Goal: Information Seeking & Learning: Check status

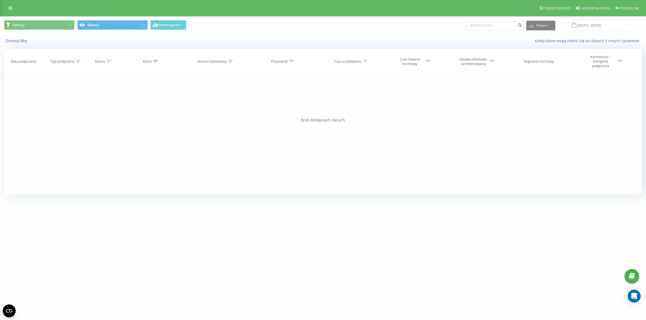
click at [10, 8] on icon at bounding box center [10, 8] width 3 height 4
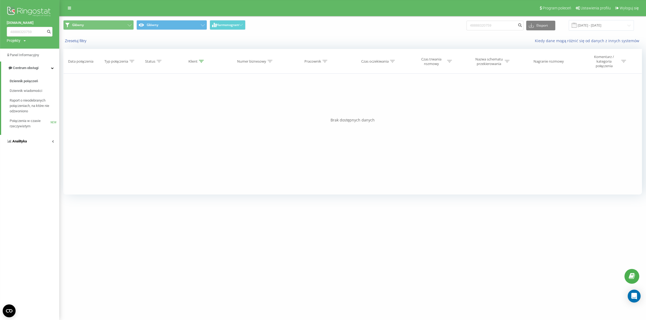
click at [30, 144] on link "Analityka" at bounding box center [29, 141] width 59 height 13
click at [24, 173] on span "Pracownicy w czasie rzeczywistym" at bounding box center [30, 175] width 41 height 11
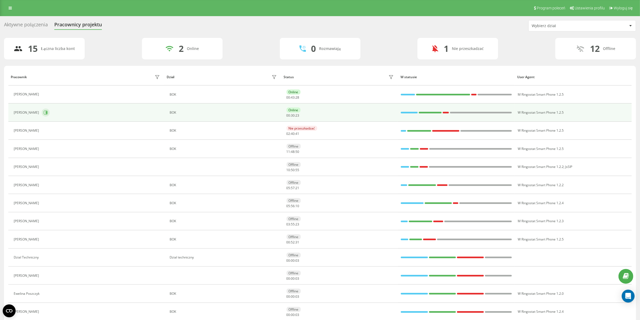
click at [46, 113] on icon at bounding box center [46, 113] width 4 height 4
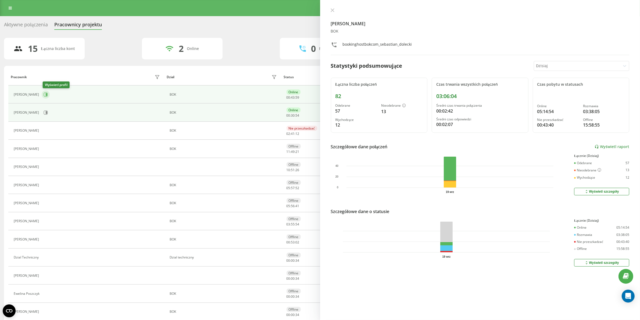
click at [47, 95] on icon at bounding box center [46, 94] width 1 height 3
click at [48, 113] on icon at bounding box center [46, 113] width 4 height 4
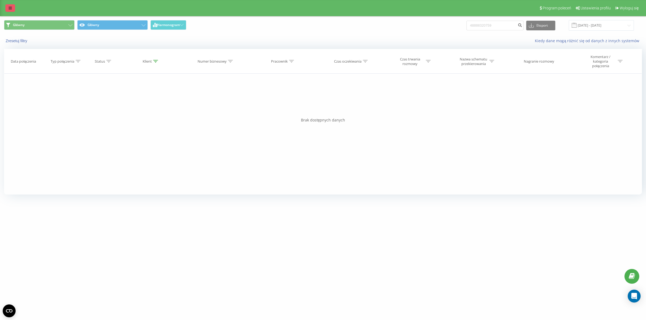
click at [14, 7] on link at bounding box center [10, 8] width 10 height 8
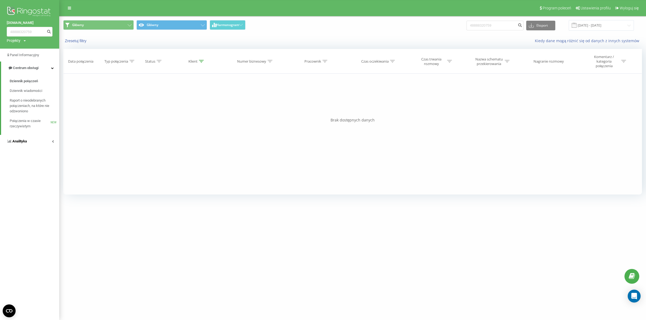
click at [33, 140] on link "Analityka" at bounding box center [29, 141] width 59 height 13
click at [26, 162] on span "Raport o wydajności pracowników" at bounding box center [33, 160] width 47 height 11
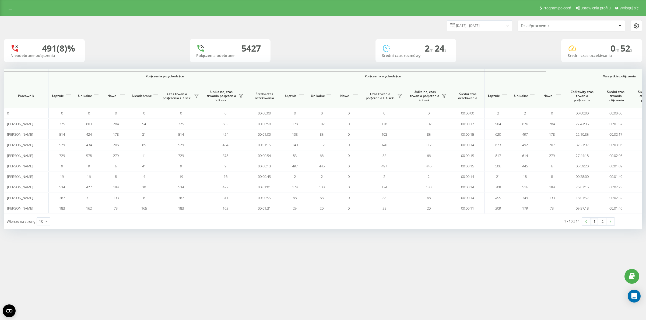
click at [455, 24] on span at bounding box center [452, 25] width 5 height 5
click at [460, 26] on input "[DATE] - [DATE]" at bounding box center [479, 25] width 65 height 10
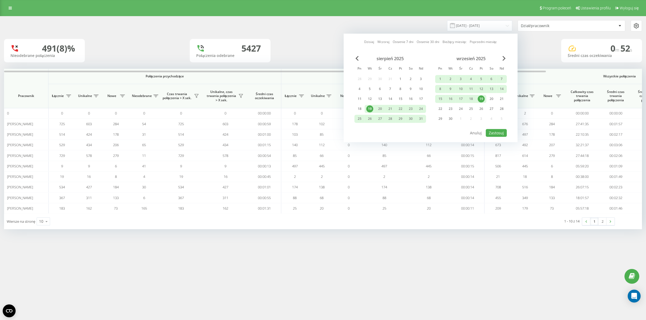
click at [480, 97] on div "19" at bounding box center [480, 98] width 7 height 7
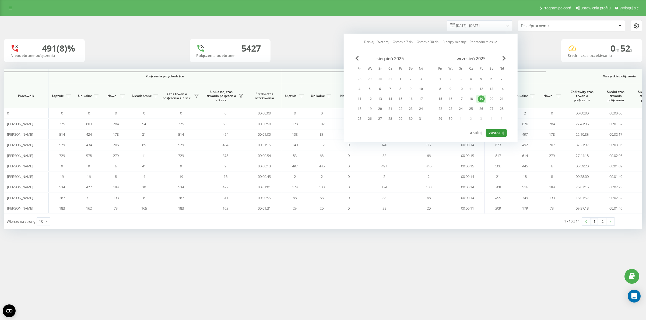
click at [495, 133] on button "Zastosuj" at bounding box center [495, 133] width 21 height 8
type input "[DATE] - [DATE]"
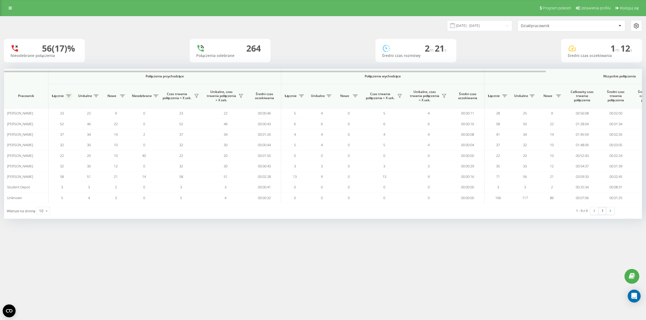
click at [68, 95] on icon at bounding box center [68, 96] width 5 height 3
click at [61, 120] on label "Od większego do mniejszego" at bounding box center [89, 122] width 60 height 5
radio input "true"
click at [100, 137] on button "Zastosuj" at bounding box center [107, 137] width 34 height 11
